Goal: Task Accomplishment & Management: Manage account settings

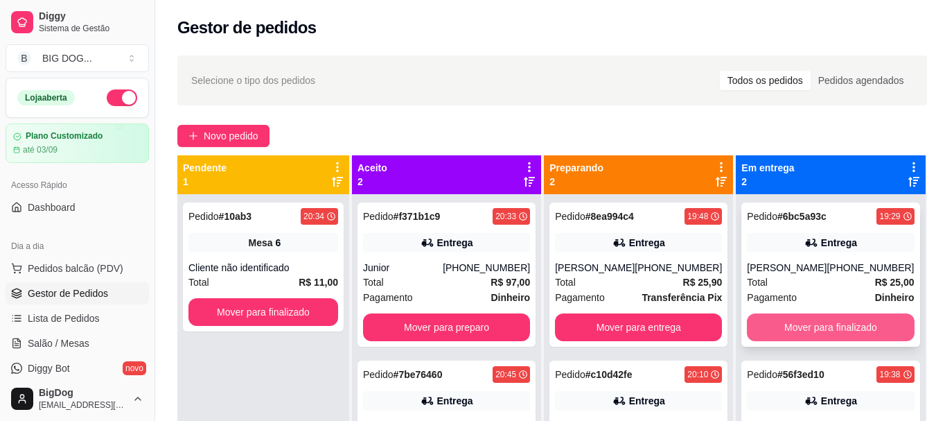
click at [827, 341] on button "Mover para finalizado" at bounding box center [830, 327] width 167 height 28
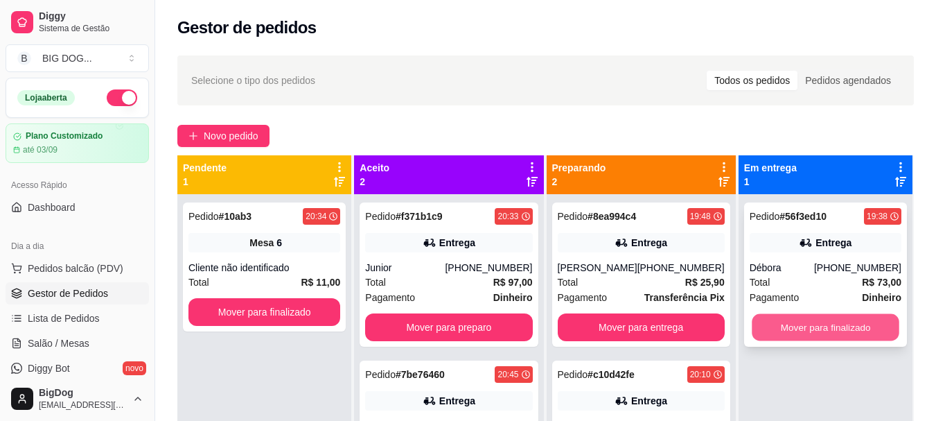
click at [818, 328] on button "Mover para finalizado" at bounding box center [826, 327] width 148 height 27
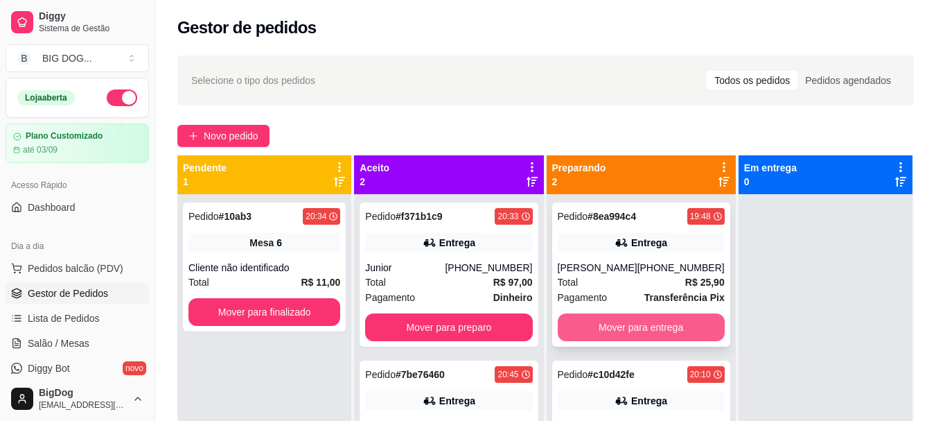
click at [669, 324] on button "Mover para entrega" at bounding box center [641, 327] width 167 height 28
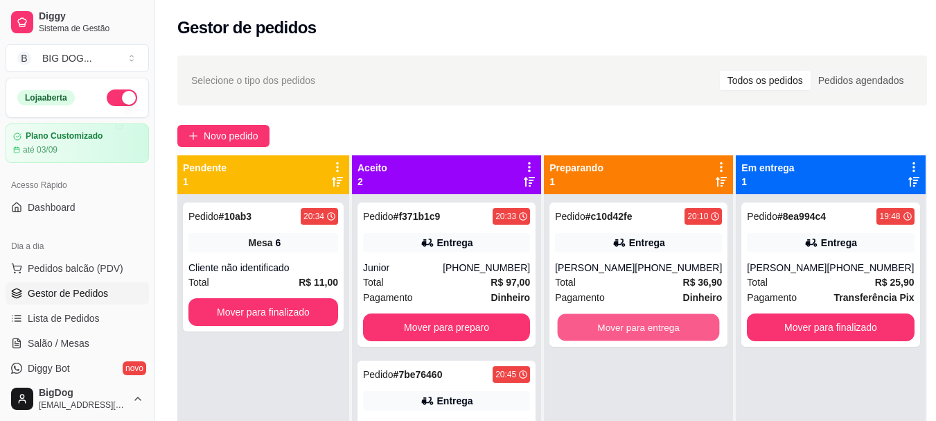
click at [669, 324] on button "Mover para entrega" at bounding box center [639, 327] width 162 height 27
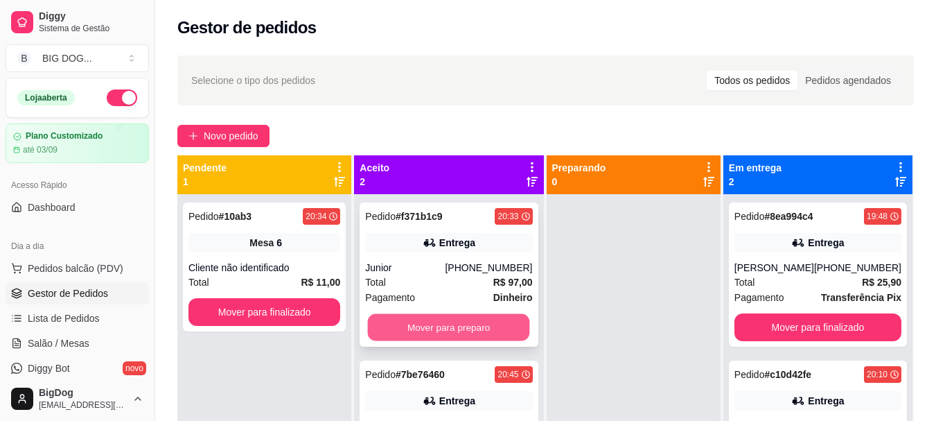
click at [489, 328] on button "Mover para preparo" at bounding box center [449, 327] width 162 height 27
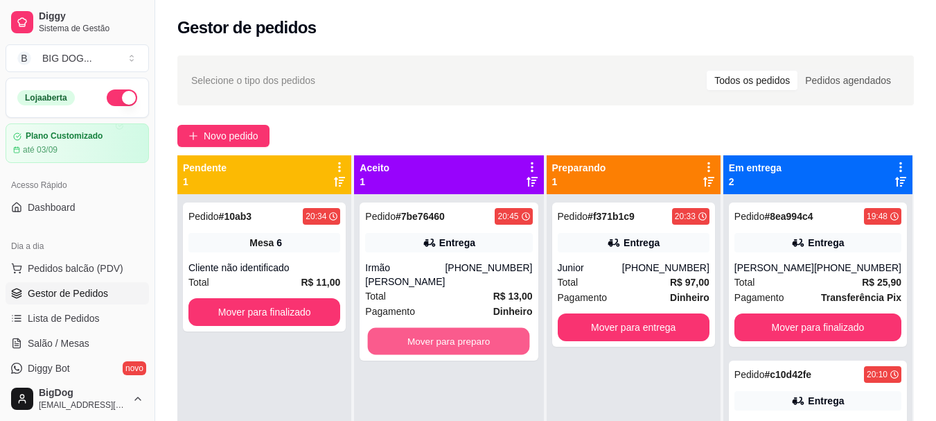
click at [489, 328] on button "Mover para preparo" at bounding box center [449, 341] width 162 height 27
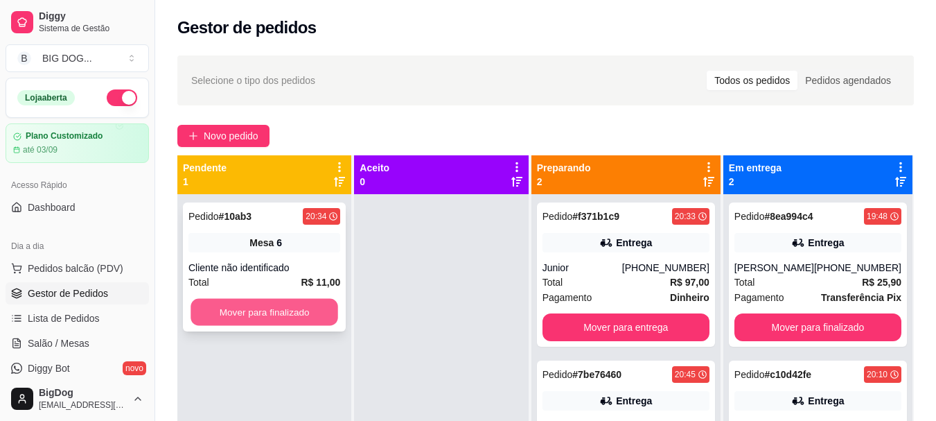
click at [325, 311] on button "Mover para finalizado" at bounding box center [265, 312] width 148 height 27
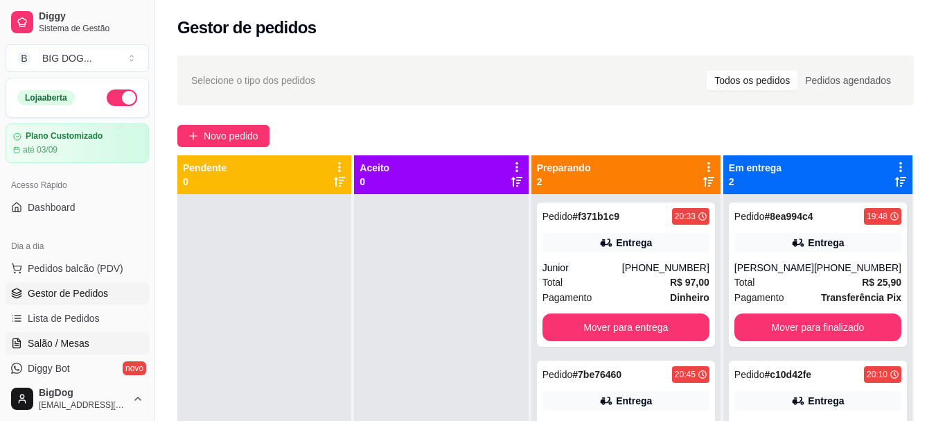
click at [84, 340] on span "Salão / Mesas" at bounding box center [59, 343] width 62 height 14
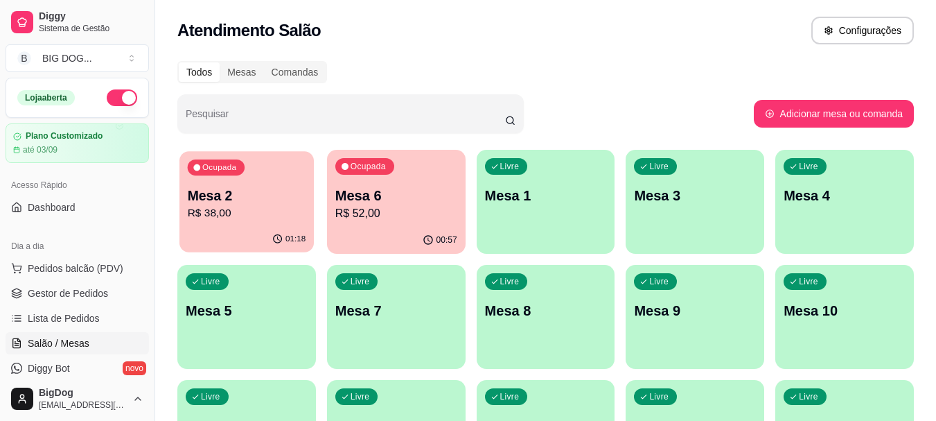
click at [248, 209] on p "R$ 38,00" at bounding box center [247, 213] width 118 height 16
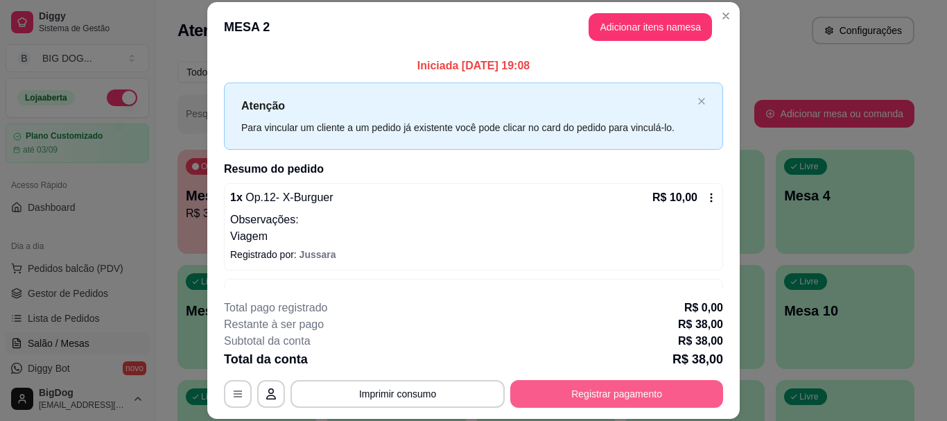
click at [559, 394] on button "Registrar pagamento" at bounding box center [616, 394] width 213 height 28
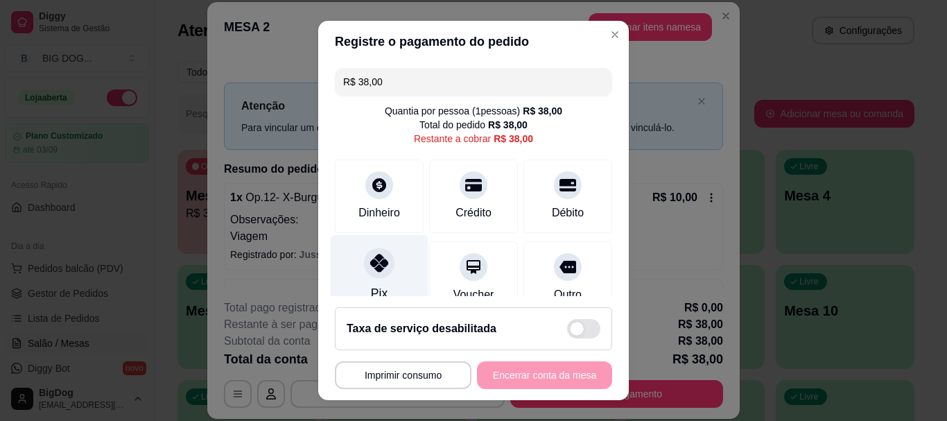
click at [371, 268] on icon at bounding box center [379, 263] width 18 height 18
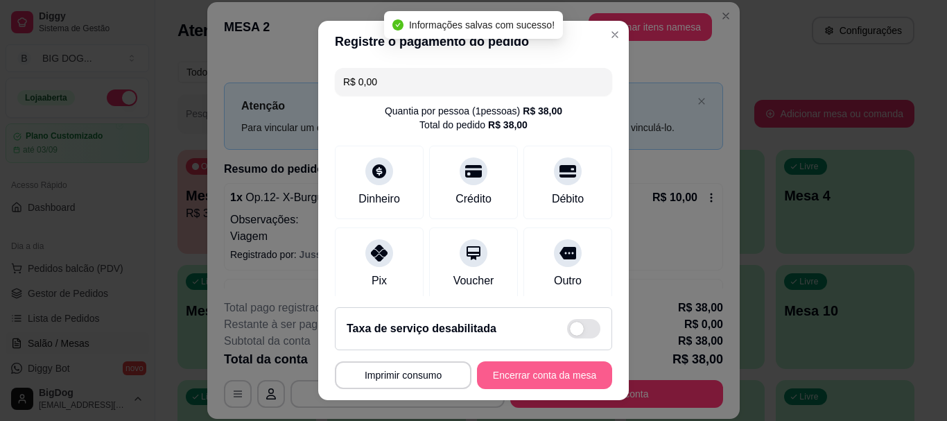
type input "R$ 0,00"
click at [513, 371] on button "Encerrar conta da mesa" at bounding box center [544, 375] width 135 height 28
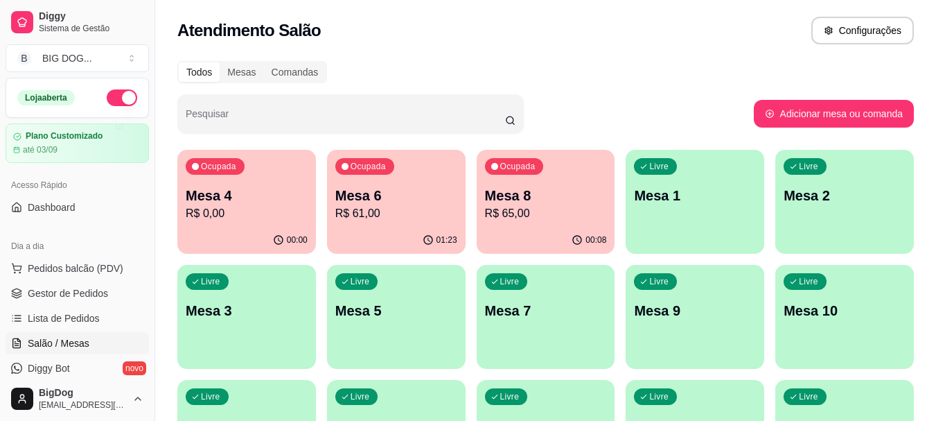
click at [398, 214] on p "R$ 61,00" at bounding box center [396, 213] width 122 height 17
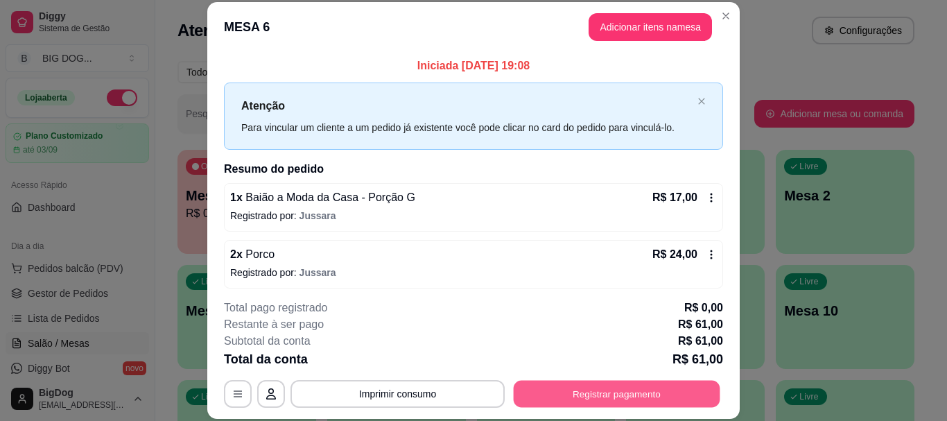
click at [573, 387] on button "Registrar pagamento" at bounding box center [616, 393] width 207 height 27
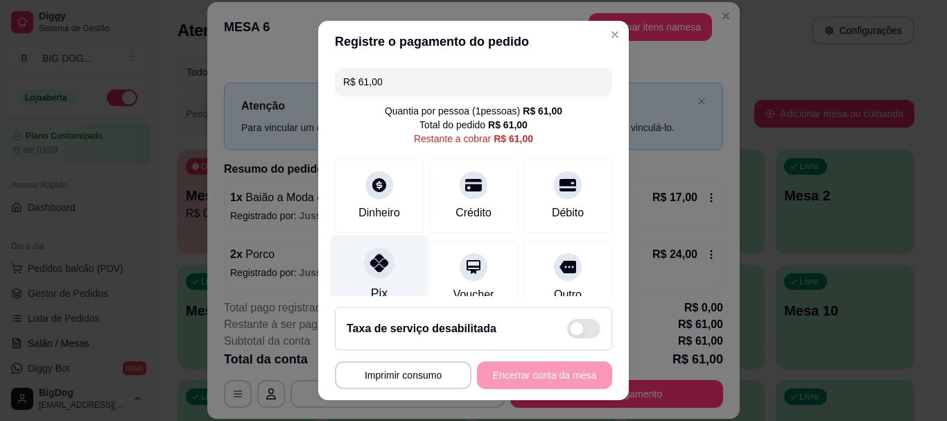
click at [373, 263] on icon at bounding box center [379, 263] width 18 height 18
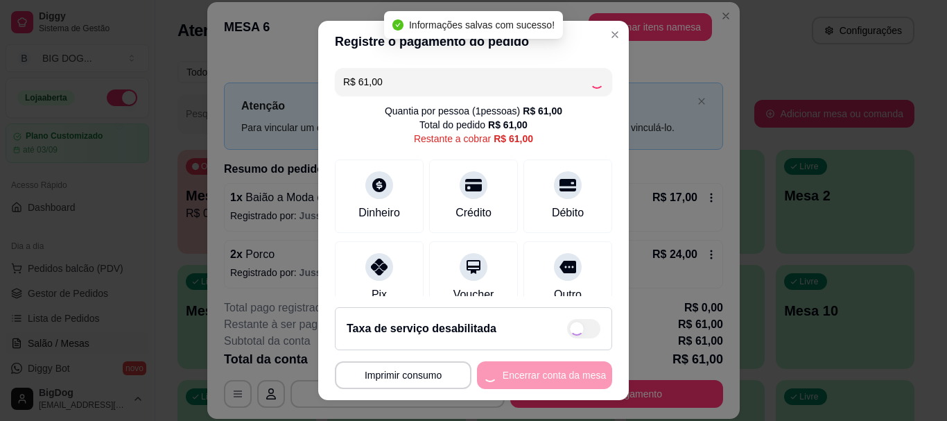
type input "R$ 0,00"
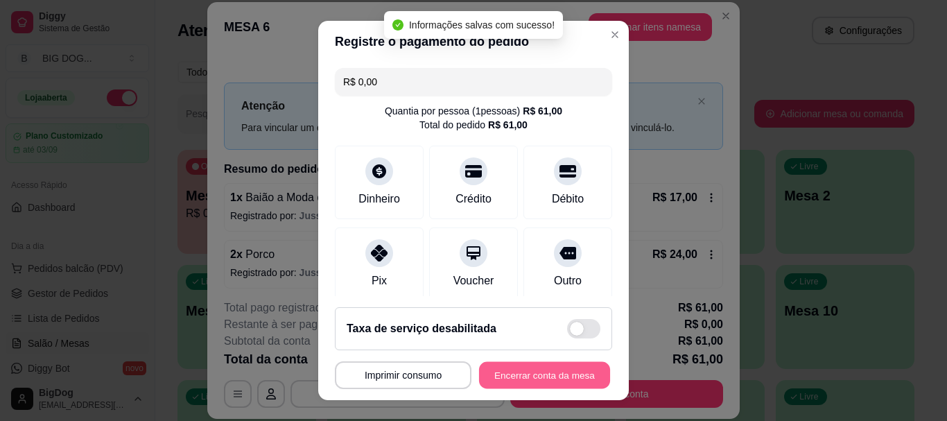
click at [515, 374] on button "Encerrar conta da mesa" at bounding box center [544, 374] width 131 height 27
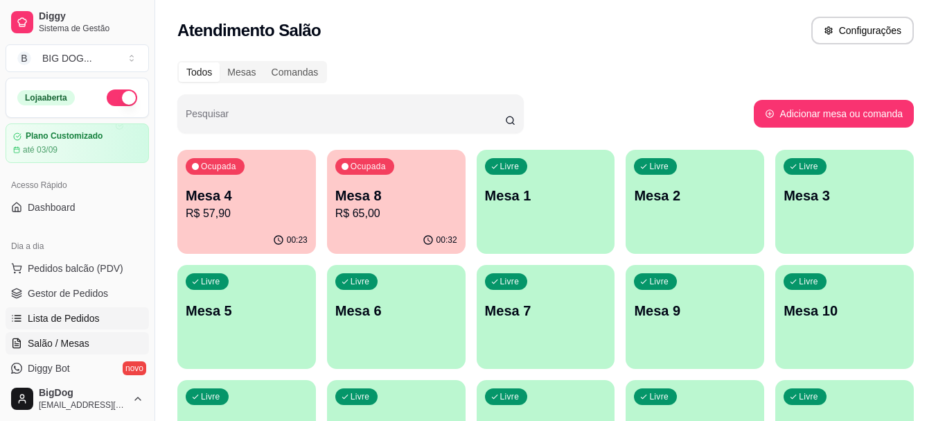
click at [80, 308] on link "Lista de Pedidos" at bounding box center [77, 318] width 143 height 22
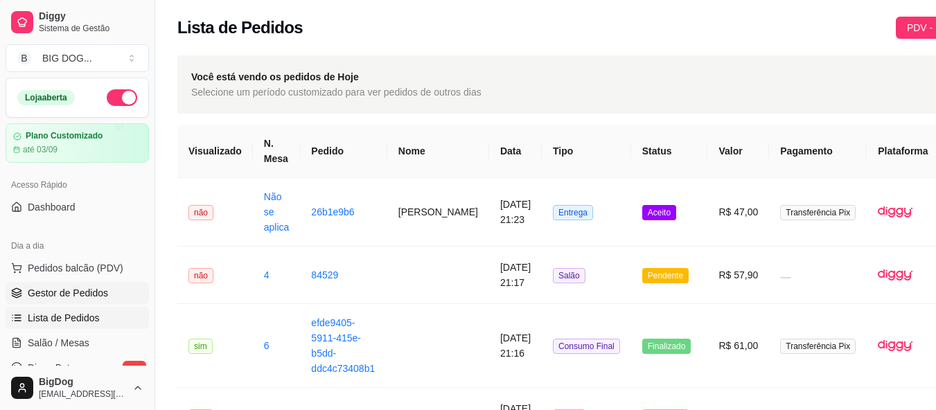
click at [50, 294] on span "Gestor de Pedidos" at bounding box center [68, 293] width 80 height 14
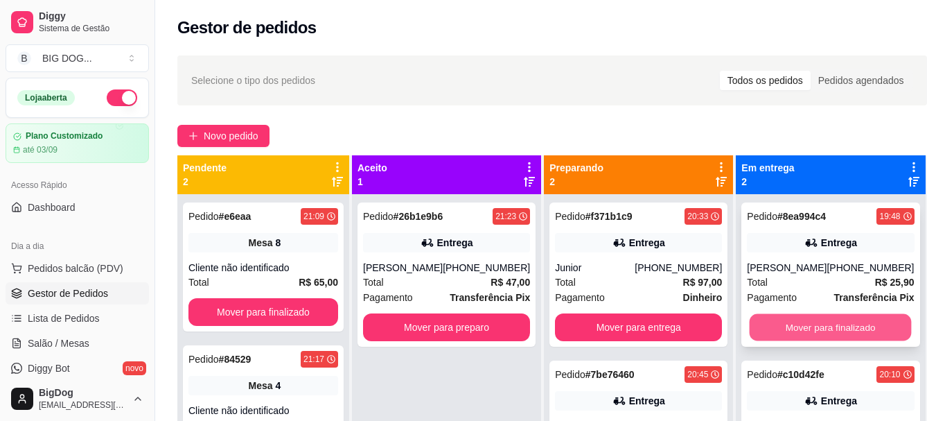
click at [800, 324] on button "Mover para finalizado" at bounding box center [831, 327] width 162 height 27
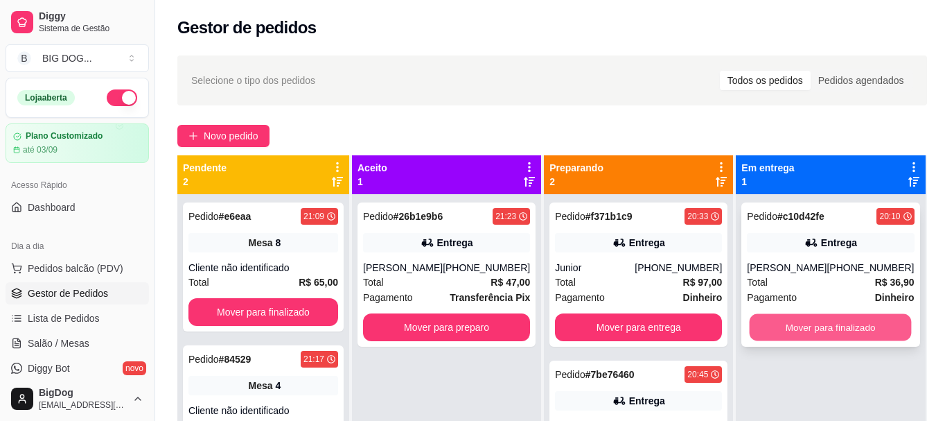
click at [809, 322] on button "Mover para finalizado" at bounding box center [831, 327] width 162 height 27
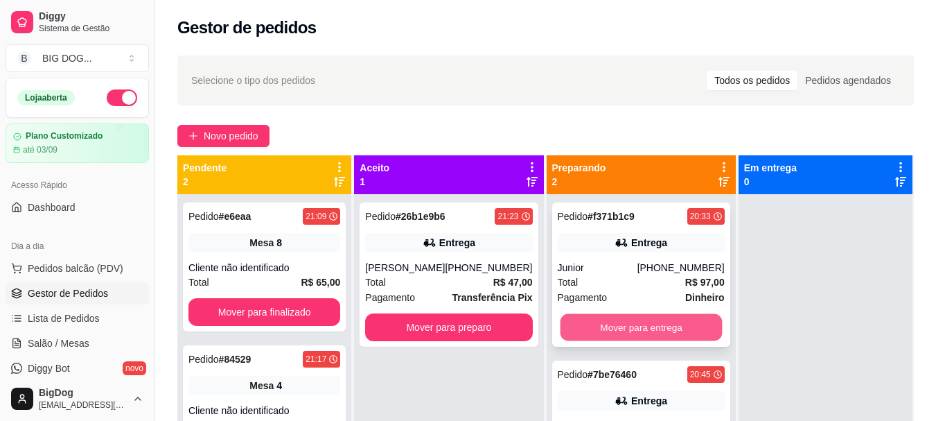
click at [671, 322] on button "Mover para entrega" at bounding box center [641, 327] width 162 height 27
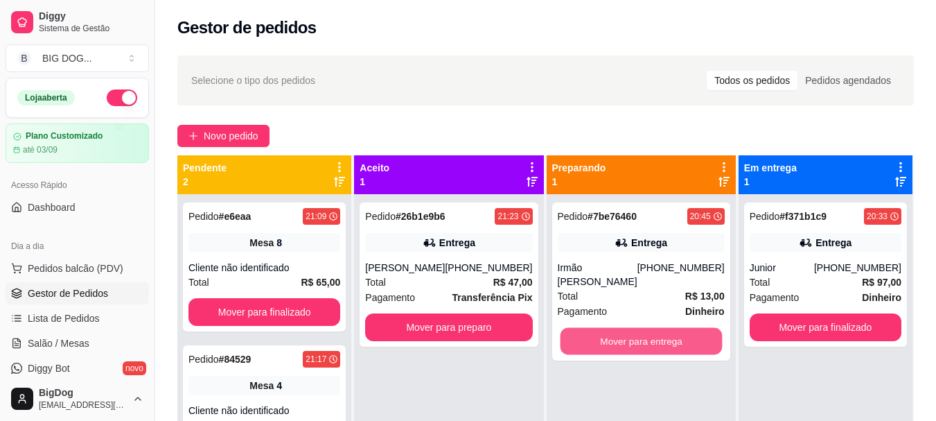
click at [671, 328] on button "Mover para entrega" at bounding box center [641, 341] width 162 height 27
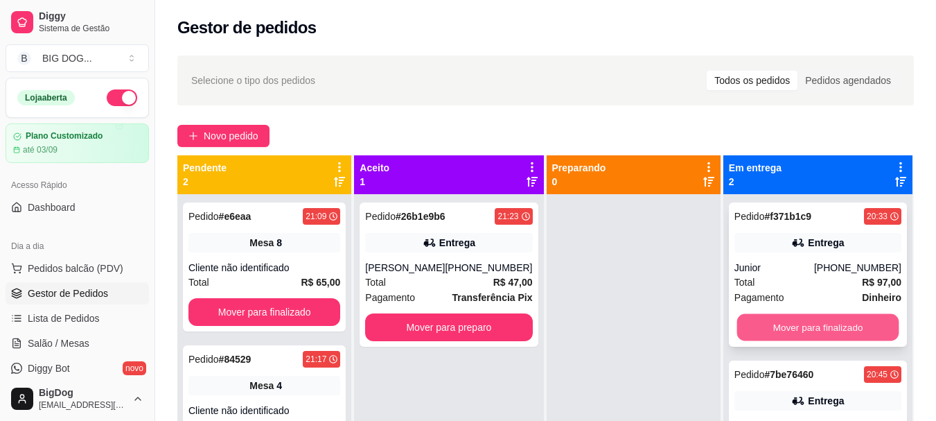
click at [768, 326] on button "Mover para finalizado" at bounding box center [818, 327] width 162 height 27
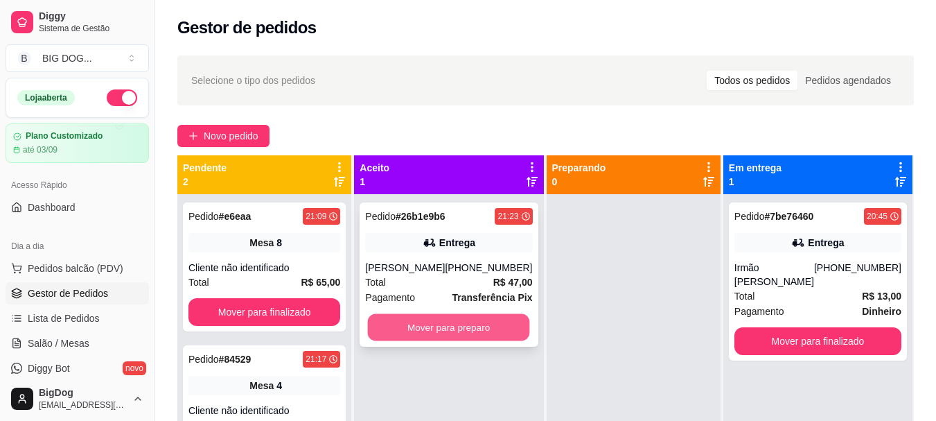
click at [477, 329] on button "Mover para preparo" at bounding box center [449, 327] width 162 height 27
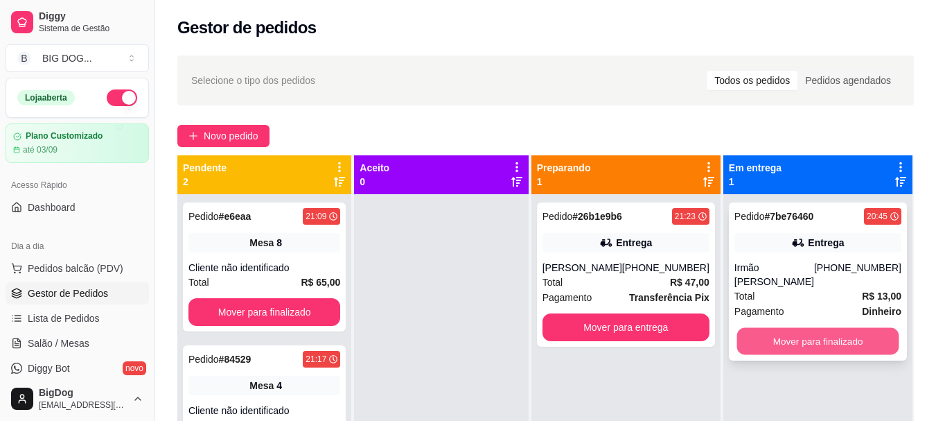
click at [764, 328] on button "Mover para finalizado" at bounding box center [818, 341] width 162 height 27
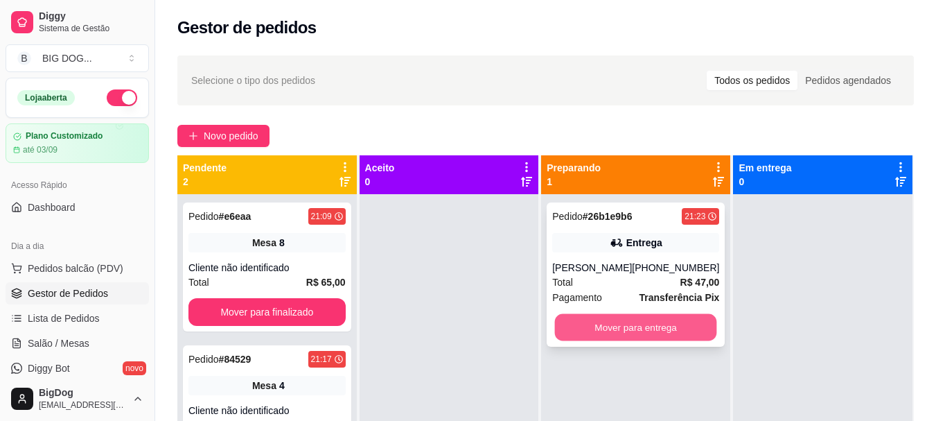
click at [657, 317] on button "Mover para entrega" at bounding box center [636, 327] width 162 height 27
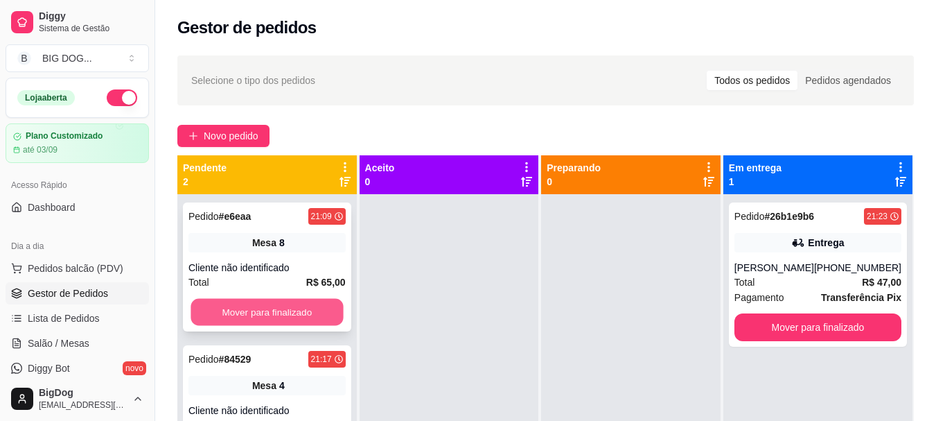
click at [251, 315] on button "Mover para finalizado" at bounding box center [267, 312] width 152 height 27
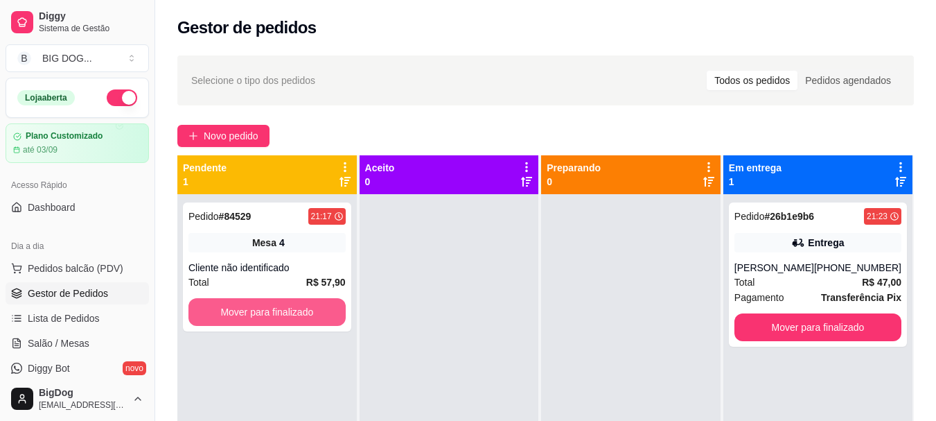
click at [251, 315] on button "Mover para finalizado" at bounding box center [266, 312] width 157 height 28
click at [248, 304] on button "Mover para finalizado" at bounding box center [267, 312] width 152 height 27
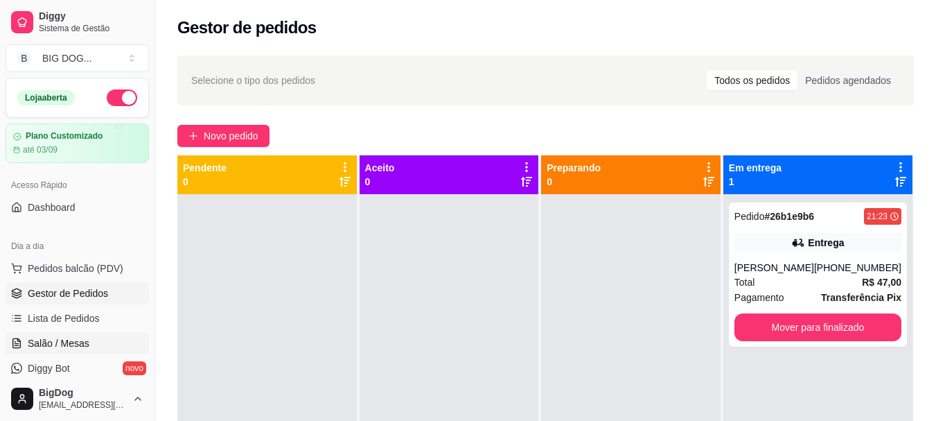
click at [76, 337] on span "Salão / Mesas" at bounding box center [59, 343] width 62 height 14
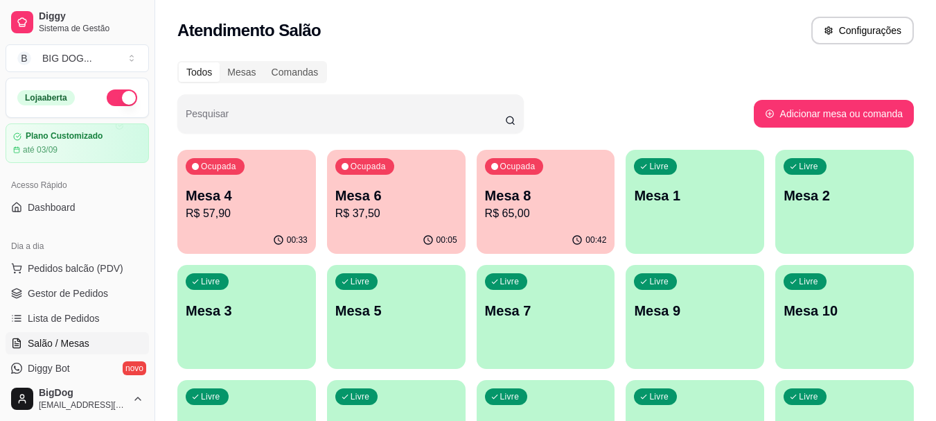
click at [547, 214] on p "R$ 65,00" at bounding box center [546, 213] width 122 height 17
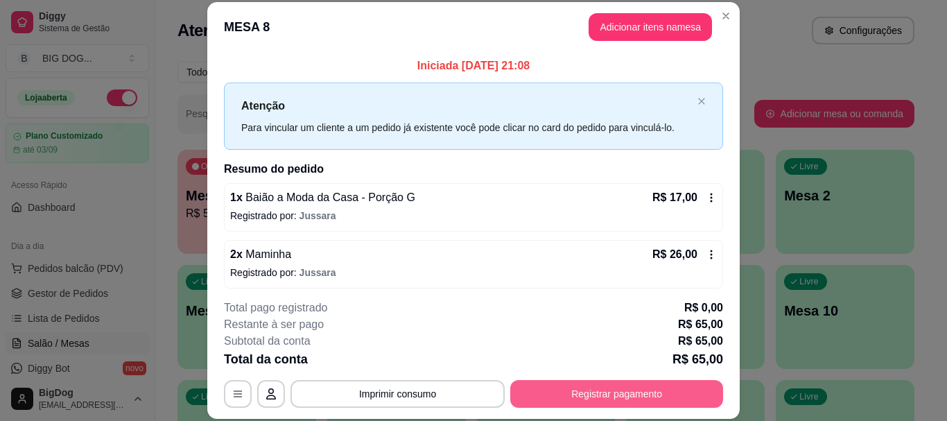
click at [575, 398] on button "Registrar pagamento" at bounding box center [616, 394] width 213 height 28
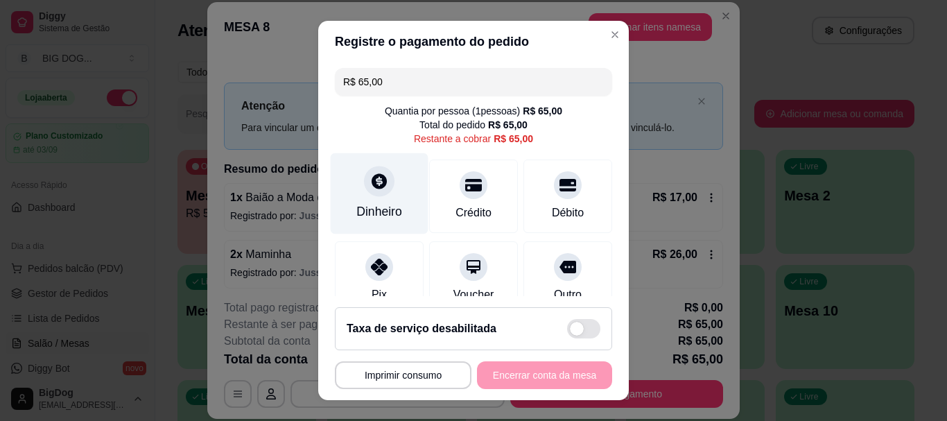
click at [380, 197] on div "Dinheiro" at bounding box center [380, 193] width 98 height 81
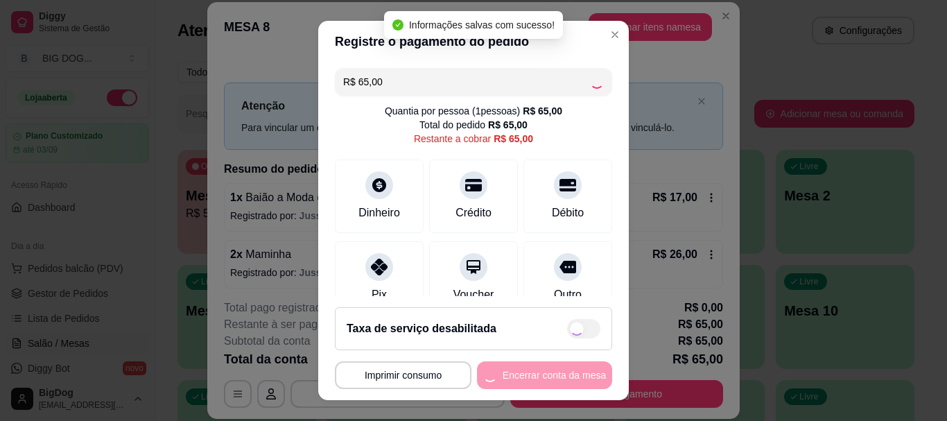
type input "R$ 0,00"
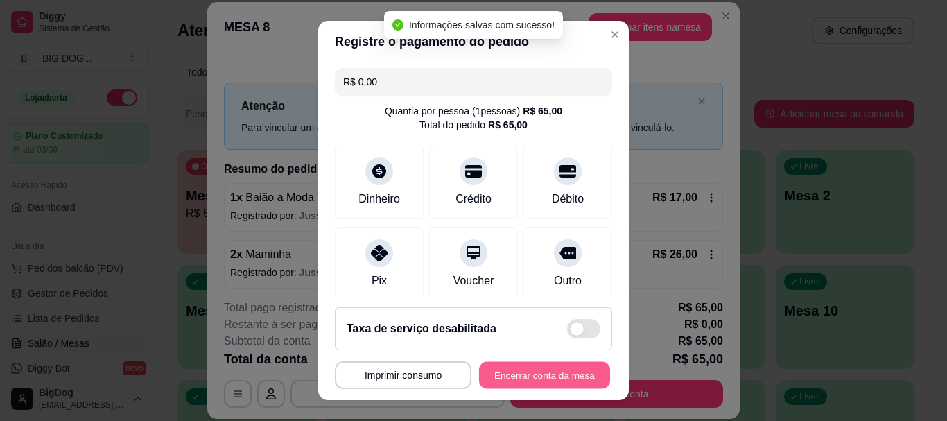
click at [518, 372] on button "Encerrar conta da mesa" at bounding box center [544, 374] width 131 height 27
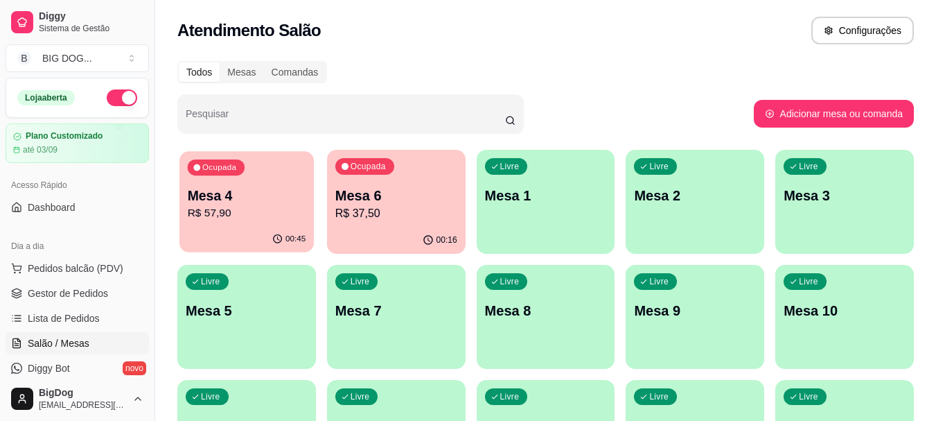
click at [230, 213] on p "R$ 57,90" at bounding box center [247, 213] width 118 height 16
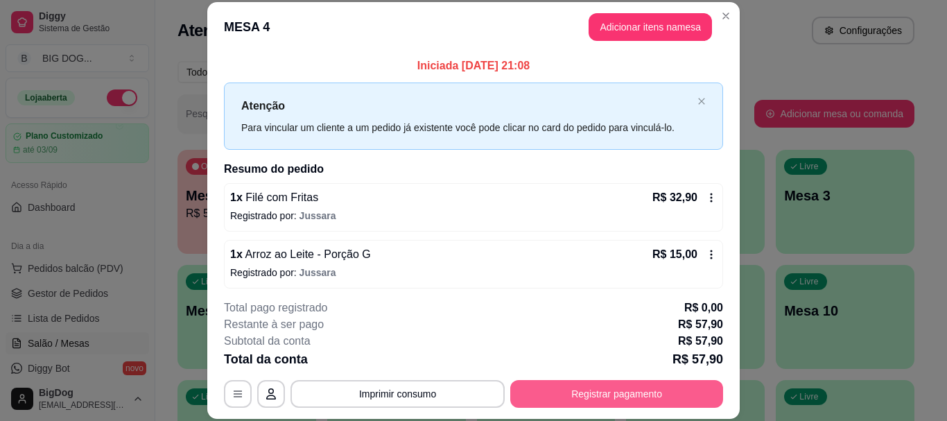
click at [602, 401] on button "Registrar pagamento" at bounding box center [616, 394] width 213 height 28
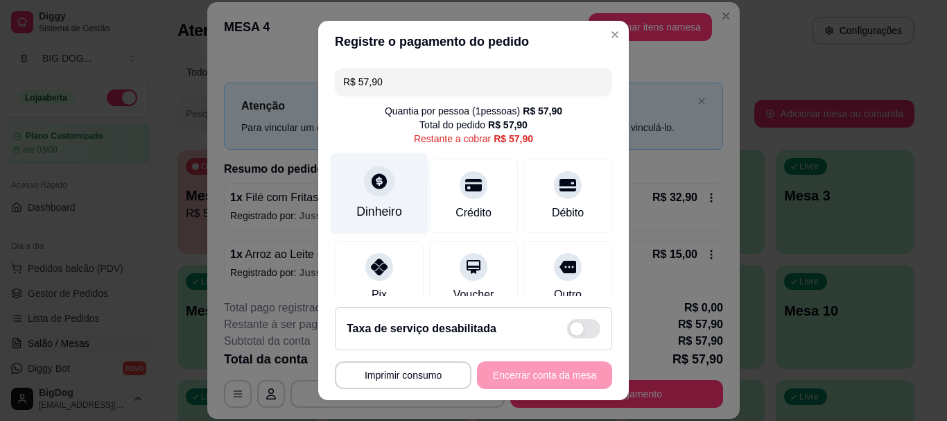
click at [371, 184] on icon at bounding box center [378, 181] width 15 height 15
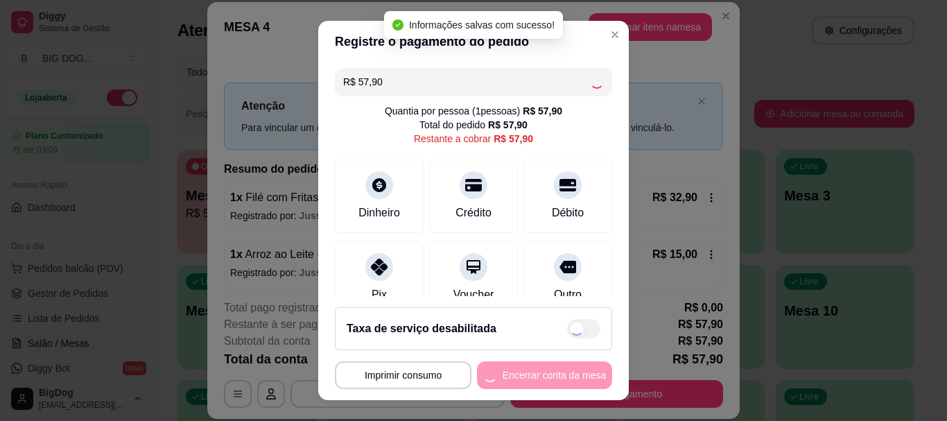
type input "R$ 0,00"
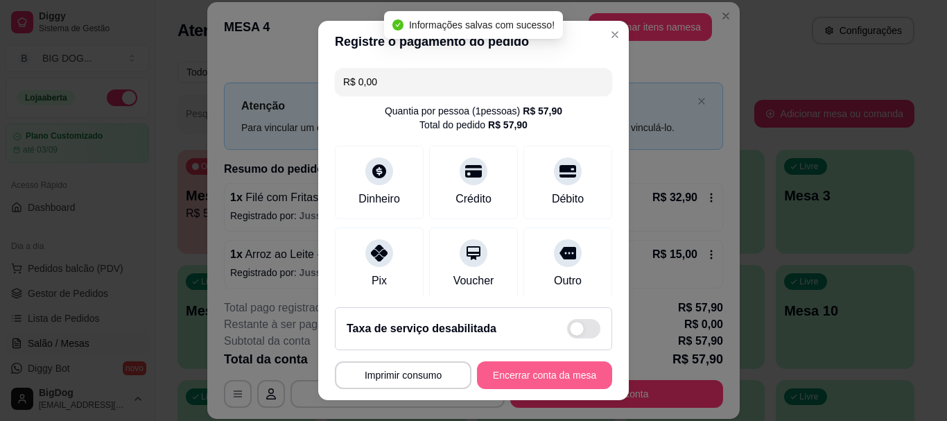
click at [526, 370] on button "Encerrar conta da mesa" at bounding box center [544, 375] width 135 height 28
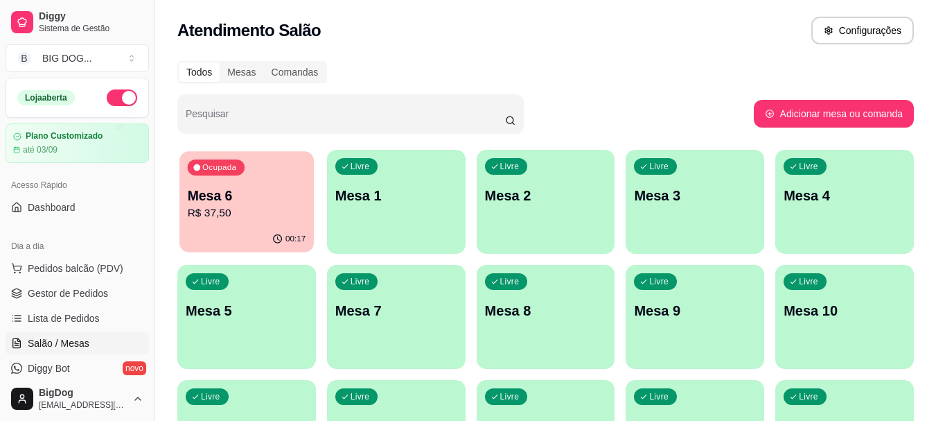
click at [238, 227] on div "00:17" at bounding box center [246, 239] width 134 height 26
click at [66, 293] on span "Gestor de Pedidos" at bounding box center [68, 293] width 80 height 14
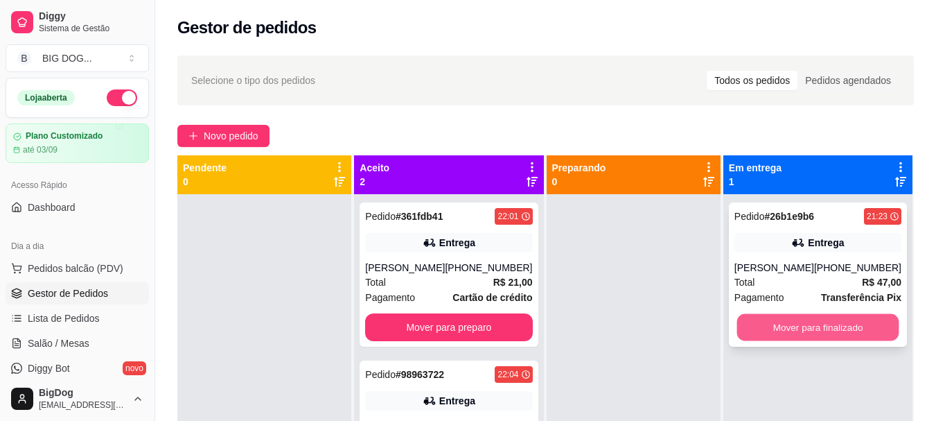
click at [755, 317] on button "Mover para finalizado" at bounding box center [818, 327] width 162 height 27
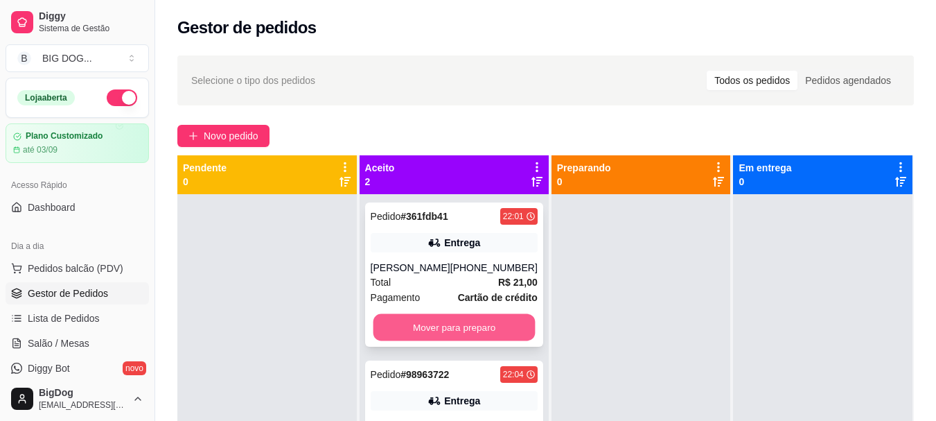
click at [448, 321] on button "Mover para preparo" at bounding box center [454, 327] width 162 height 27
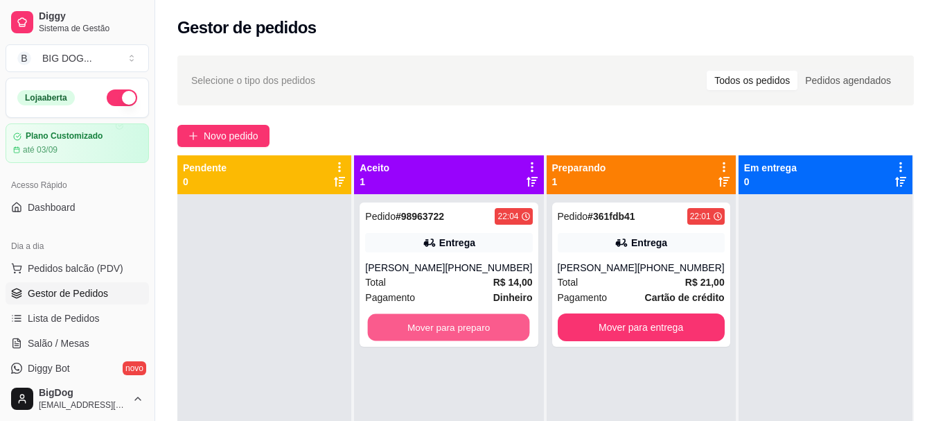
click at [448, 321] on button "Mover para preparo" at bounding box center [449, 327] width 162 height 27
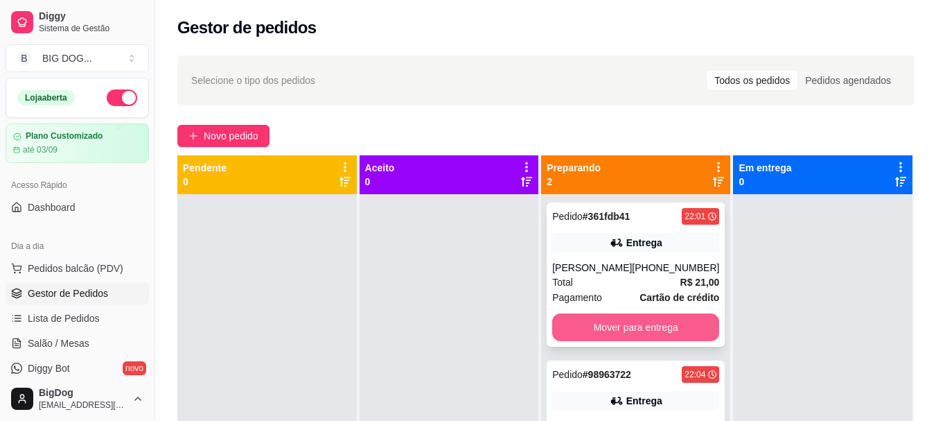
click at [631, 322] on button "Mover para entrega" at bounding box center [635, 327] width 167 height 28
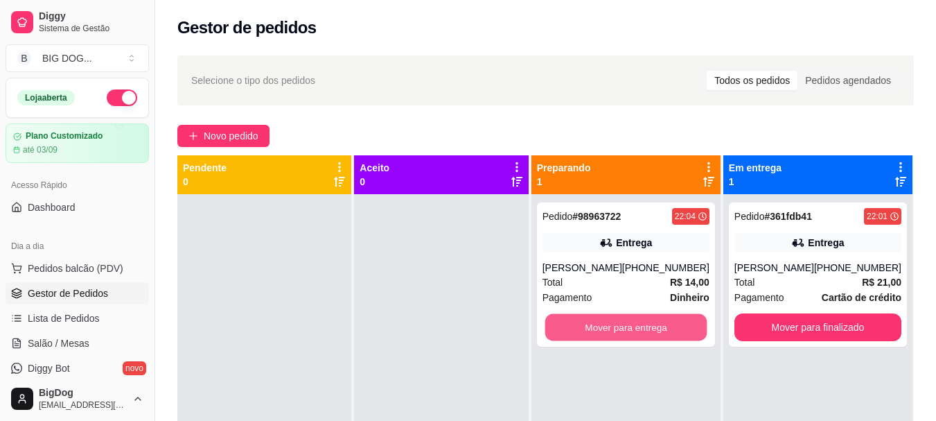
click at [631, 322] on button "Mover para entrega" at bounding box center [626, 327] width 162 height 27
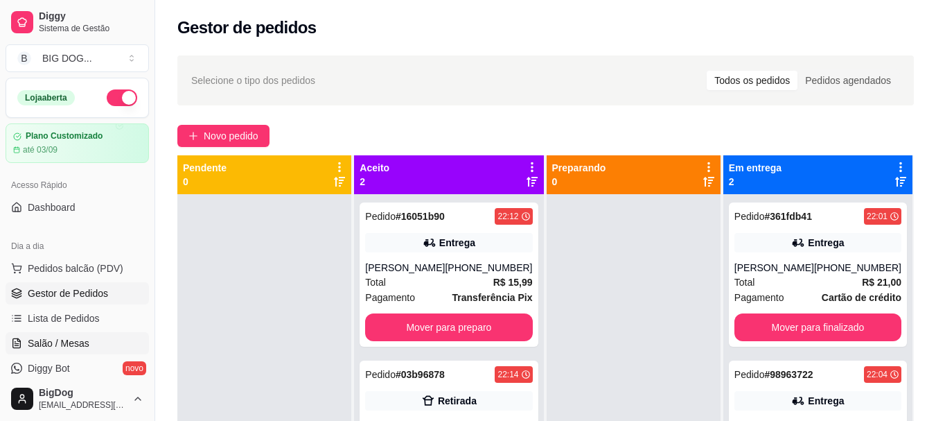
click at [80, 351] on link "Salão / Mesas" at bounding box center [77, 343] width 143 height 22
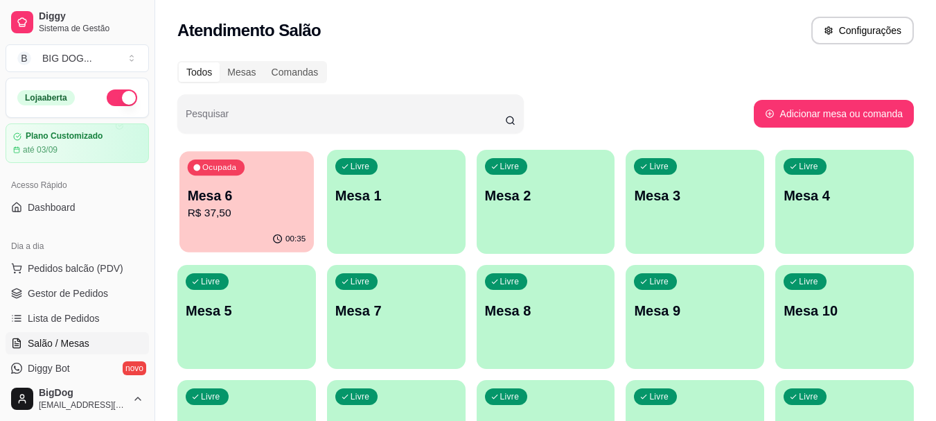
click at [269, 195] on p "Mesa 6" at bounding box center [247, 195] width 118 height 19
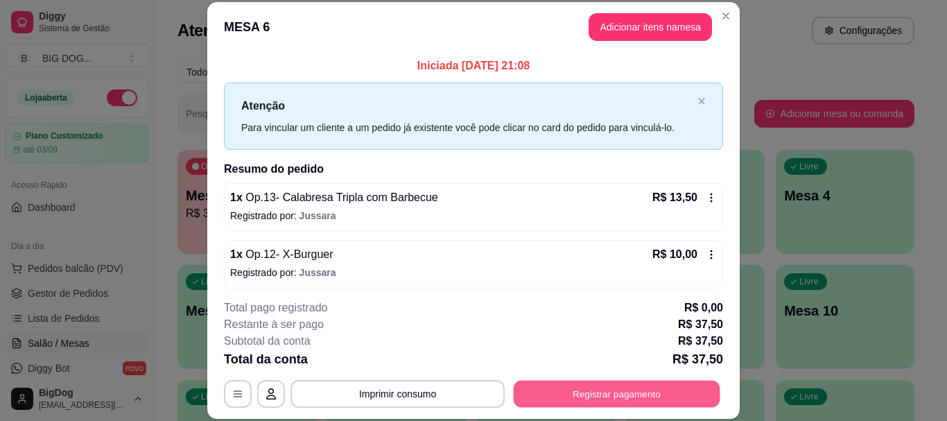
click at [592, 389] on button "Registrar pagamento" at bounding box center [616, 393] width 207 height 27
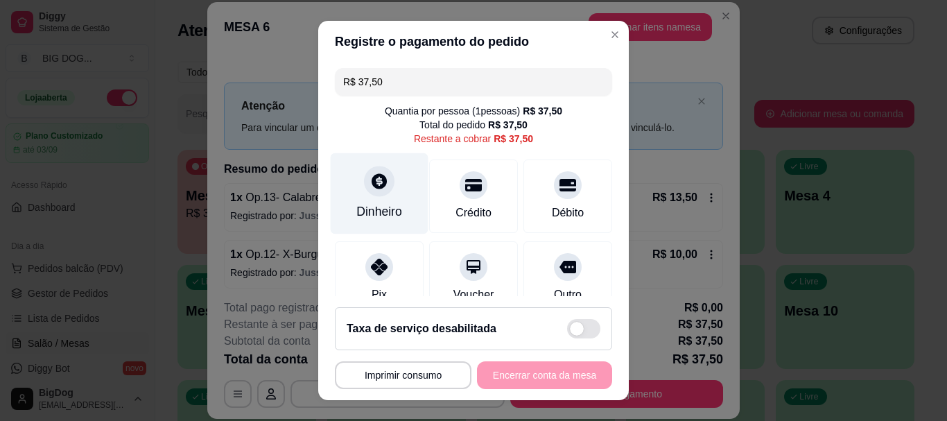
click at [380, 200] on div "Dinheiro" at bounding box center [380, 193] width 98 height 81
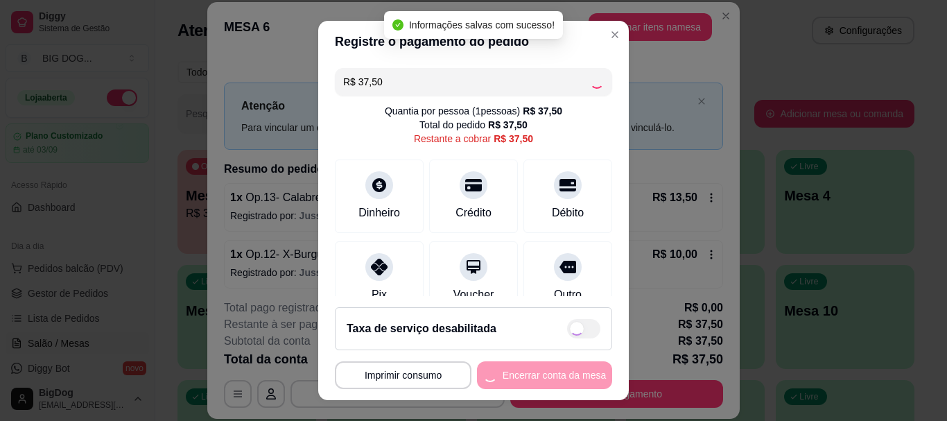
type input "R$ 0,00"
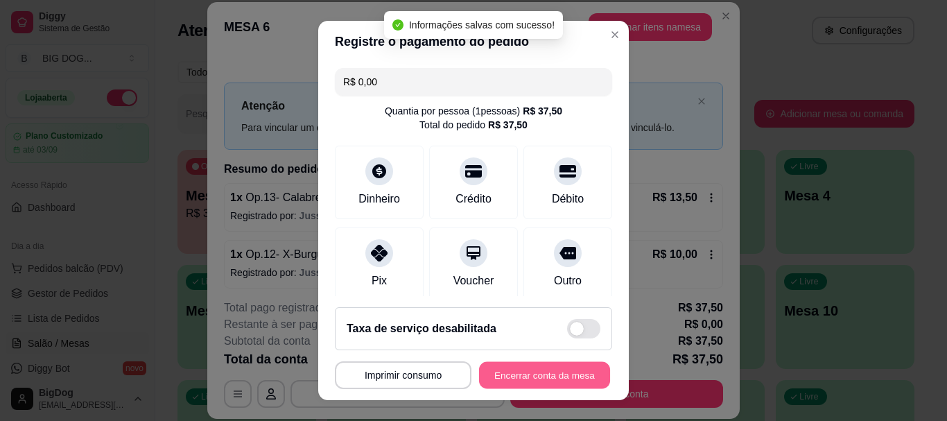
click at [536, 374] on button "Encerrar conta da mesa" at bounding box center [544, 374] width 131 height 27
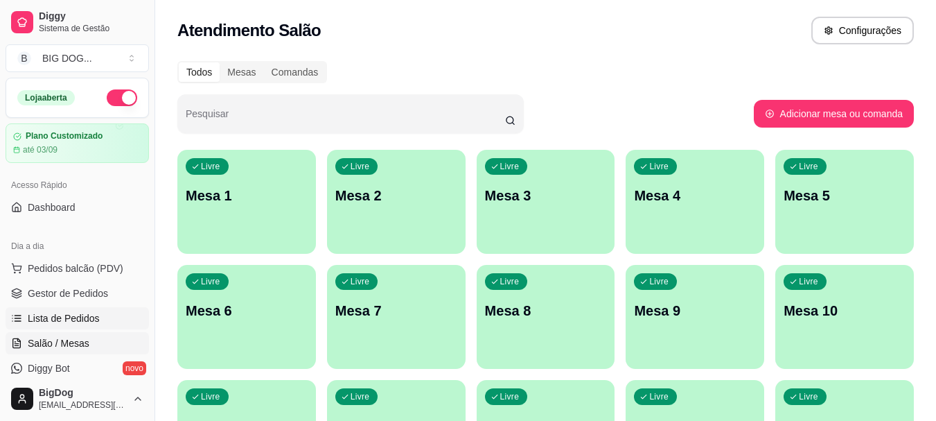
click at [81, 308] on link "Lista de Pedidos" at bounding box center [77, 318] width 143 height 22
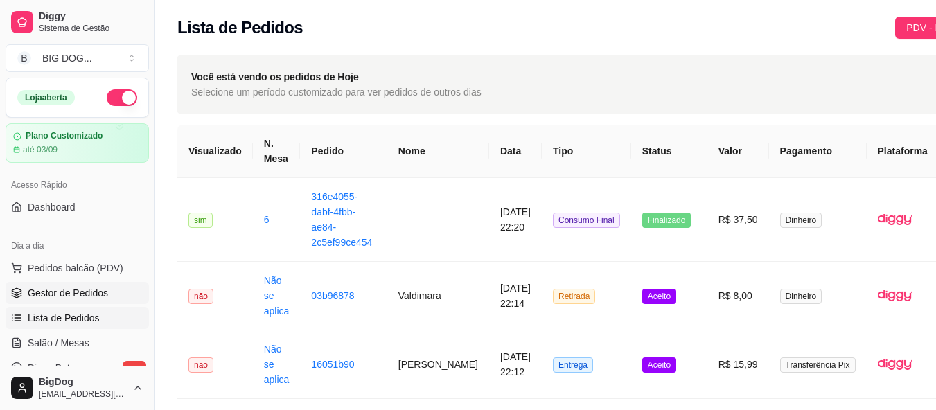
click at [78, 294] on span "Gestor de Pedidos" at bounding box center [68, 293] width 80 height 14
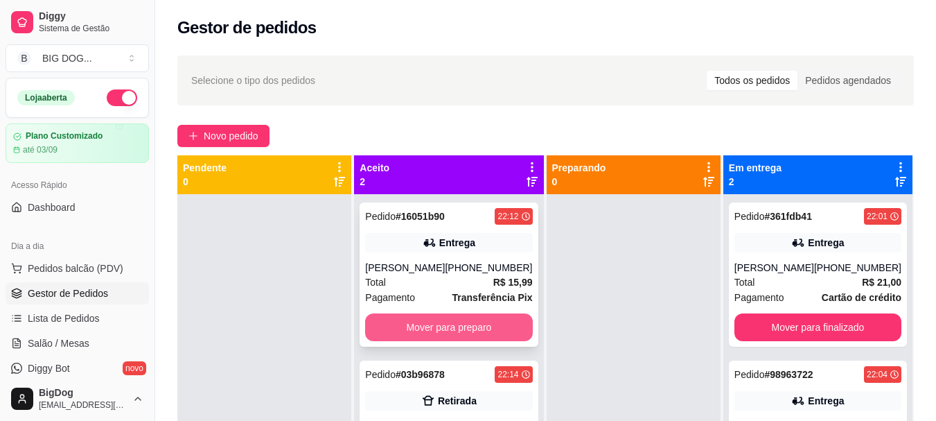
click at [415, 325] on button "Mover para preparo" at bounding box center [448, 327] width 167 height 28
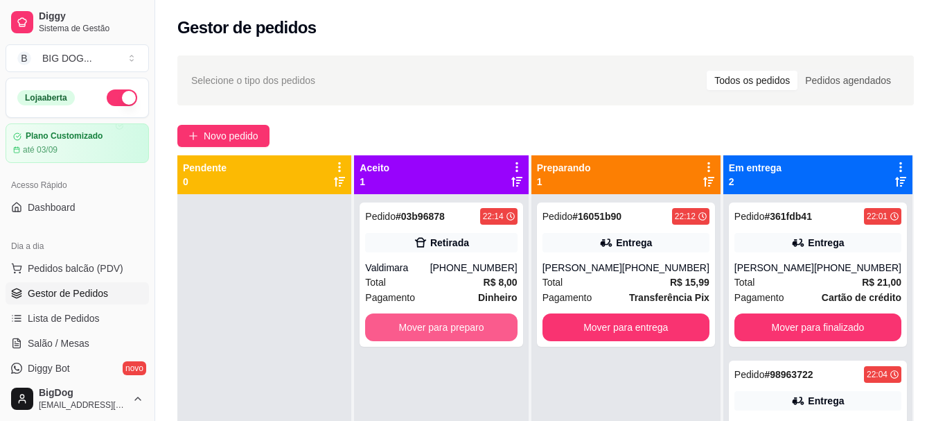
click at [415, 325] on button "Mover para preparo" at bounding box center [441, 327] width 152 height 28
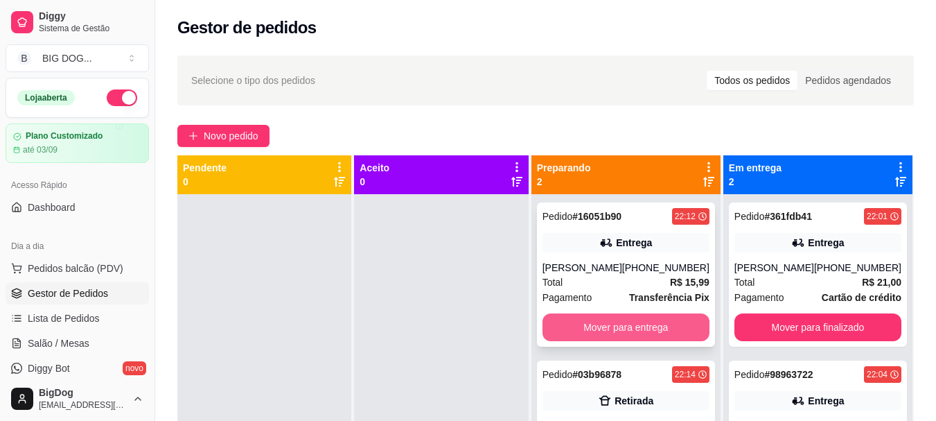
click at [674, 337] on button "Mover para entrega" at bounding box center [626, 327] width 167 height 28
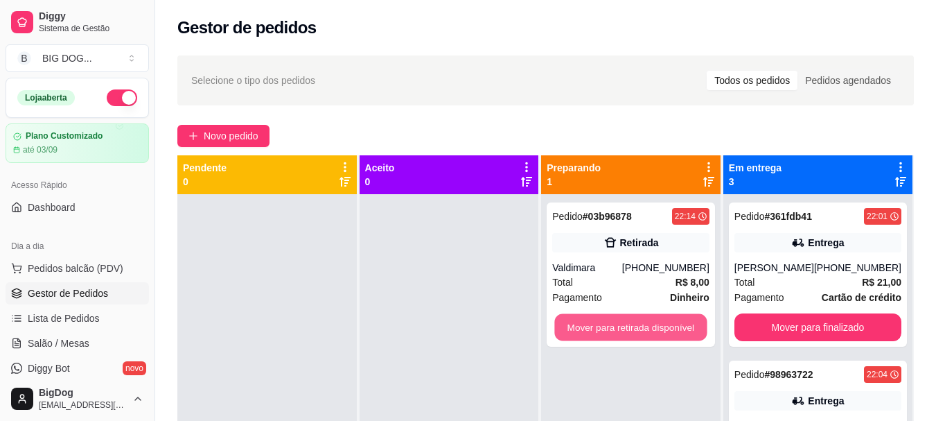
click at [674, 337] on button "Mover para retirada disponível" at bounding box center [631, 327] width 152 height 27
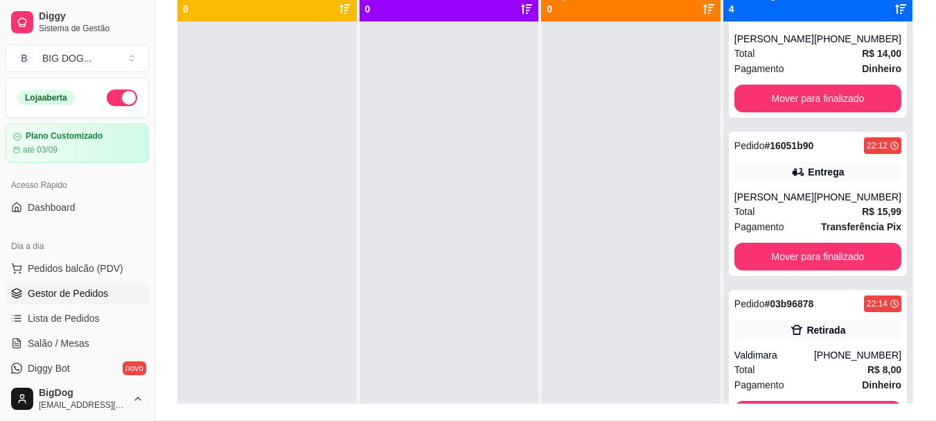
scroll to position [199, 0]
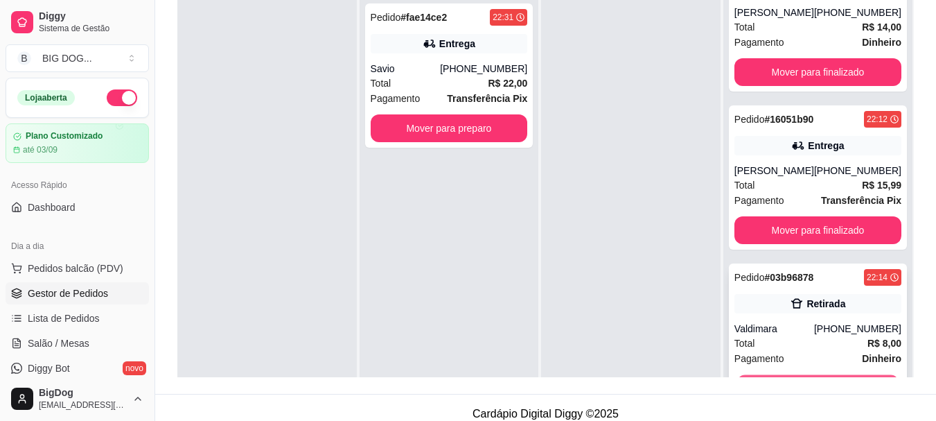
click at [858, 375] on button "Mover para finalizado" at bounding box center [818, 388] width 162 height 27
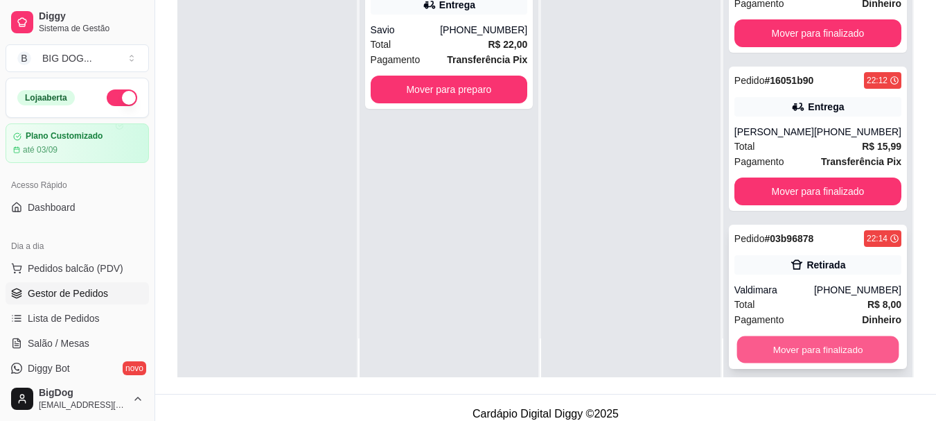
click at [843, 346] on button "Mover para finalizado" at bounding box center [818, 349] width 162 height 27
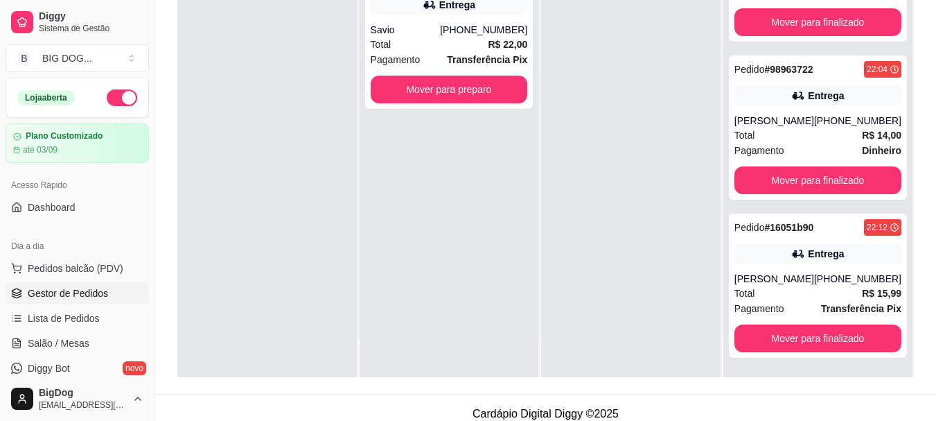
scroll to position [67, 0]
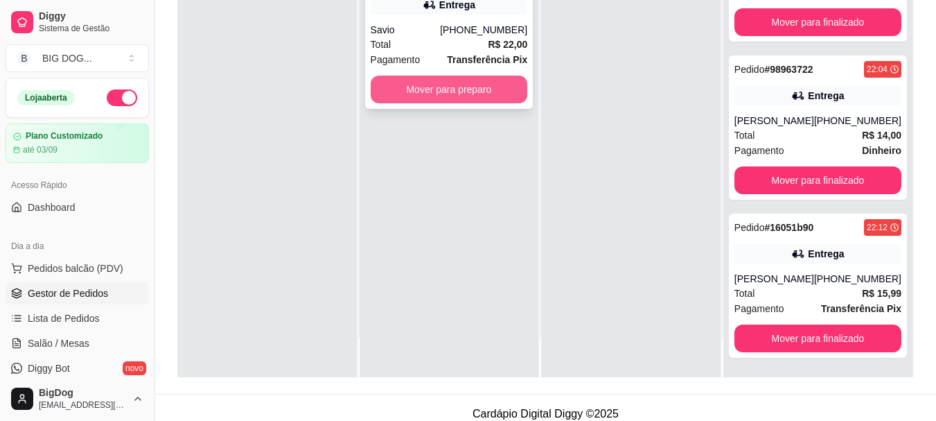
click at [473, 80] on button "Mover para preparo" at bounding box center [449, 90] width 157 height 28
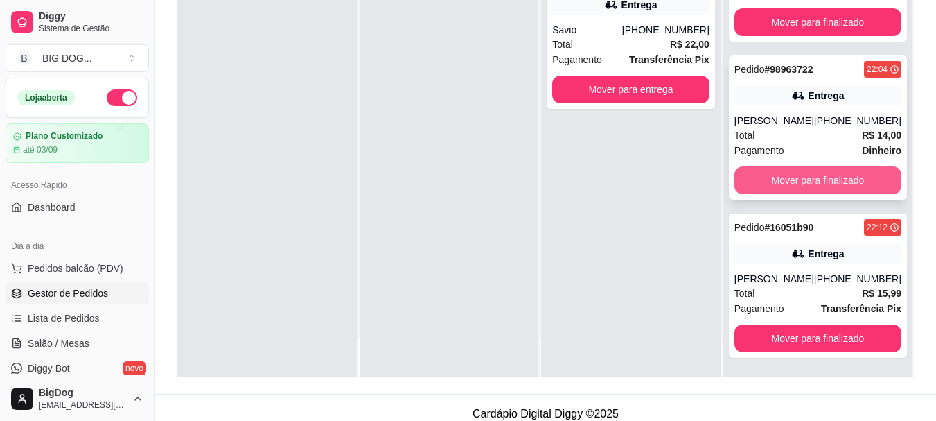
click at [809, 175] on button "Mover para finalizado" at bounding box center [818, 180] width 167 height 28
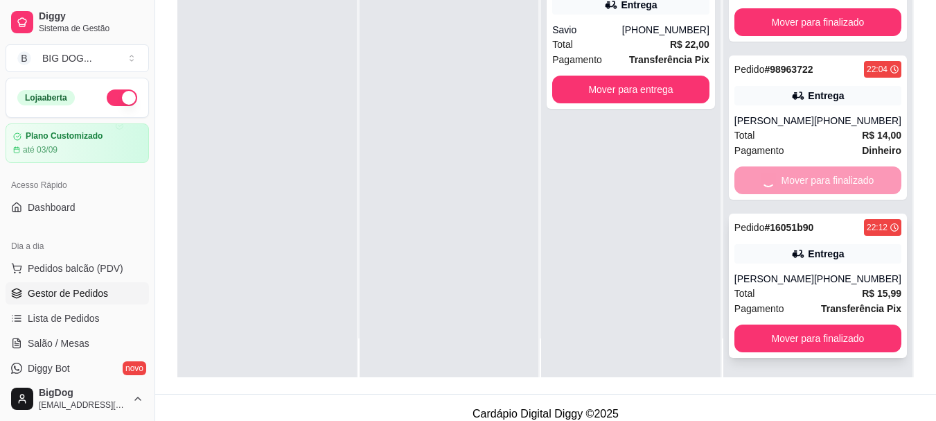
scroll to position [0, 0]
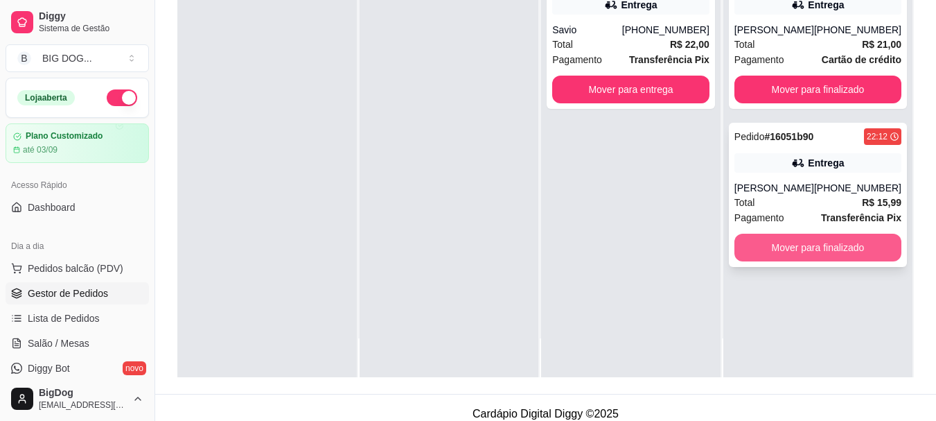
click at [814, 244] on button "Mover para finalizado" at bounding box center [818, 248] width 167 height 28
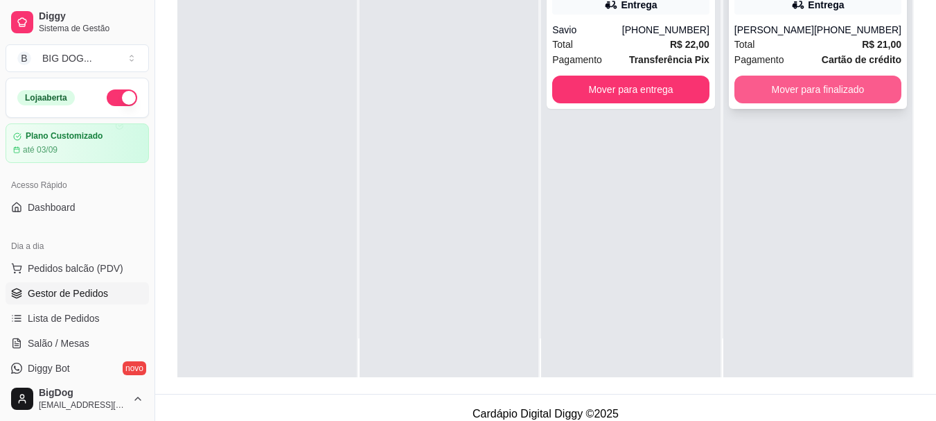
click at [807, 87] on button "Mover para finalizado" at bounding box center [818, 90] width 167 height 28
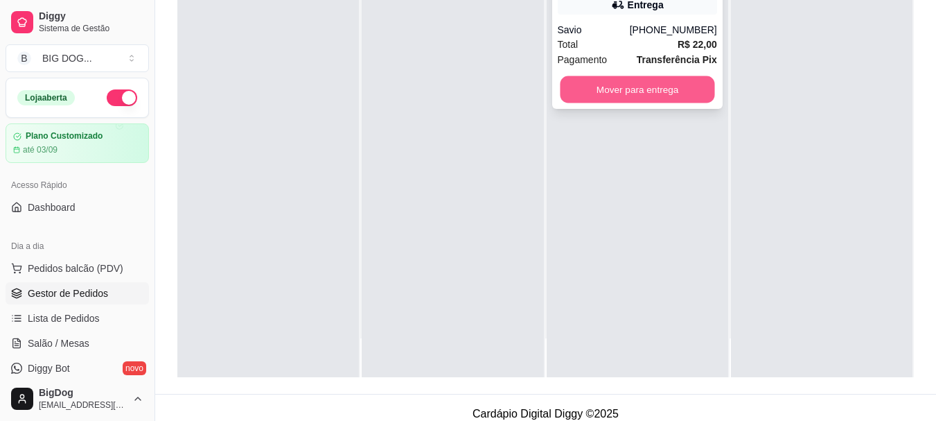
click at [685, 85] on button "Mover para entrega" at bounding box center [637, 89] width 155 height 27
